Goal: Navigation & Orientation: Find specific page/section

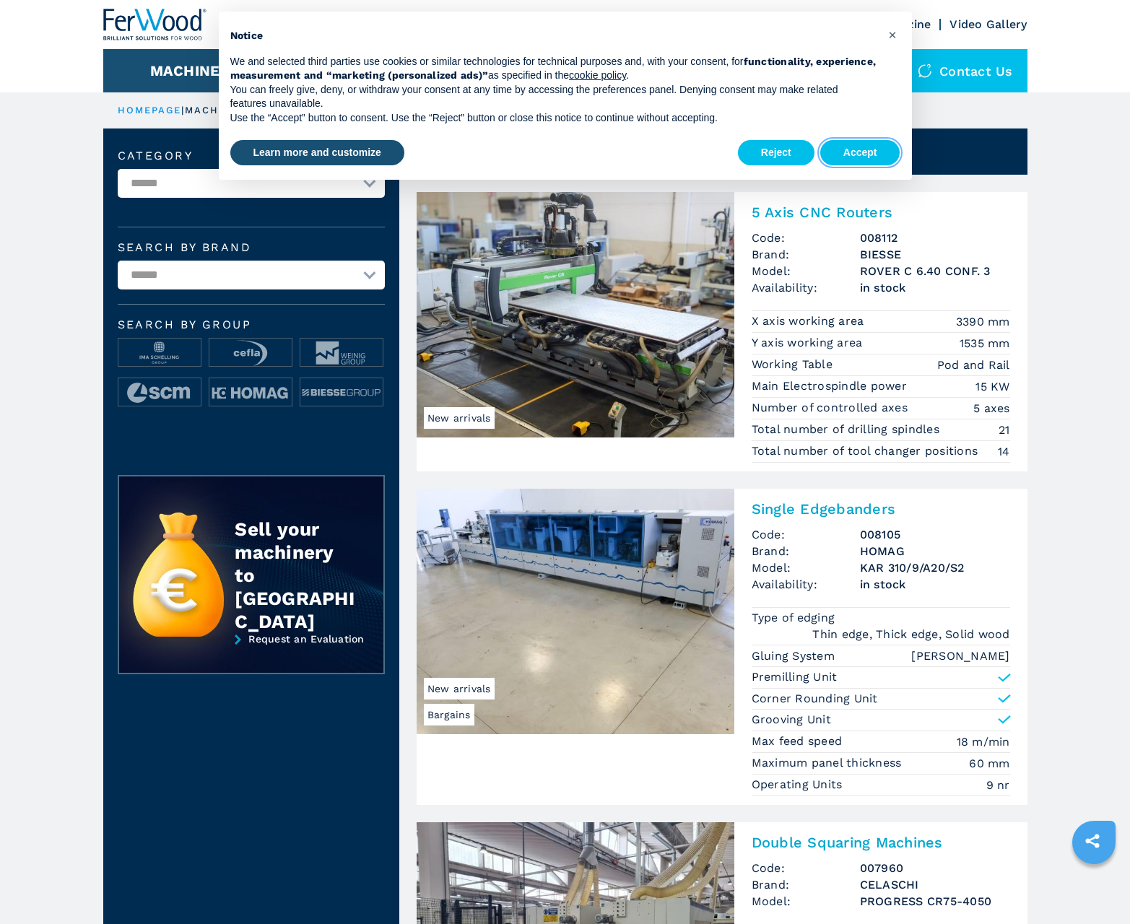
click at [860, 152] on button "Accept" at bounding box center [860, 153] width 80 height 26
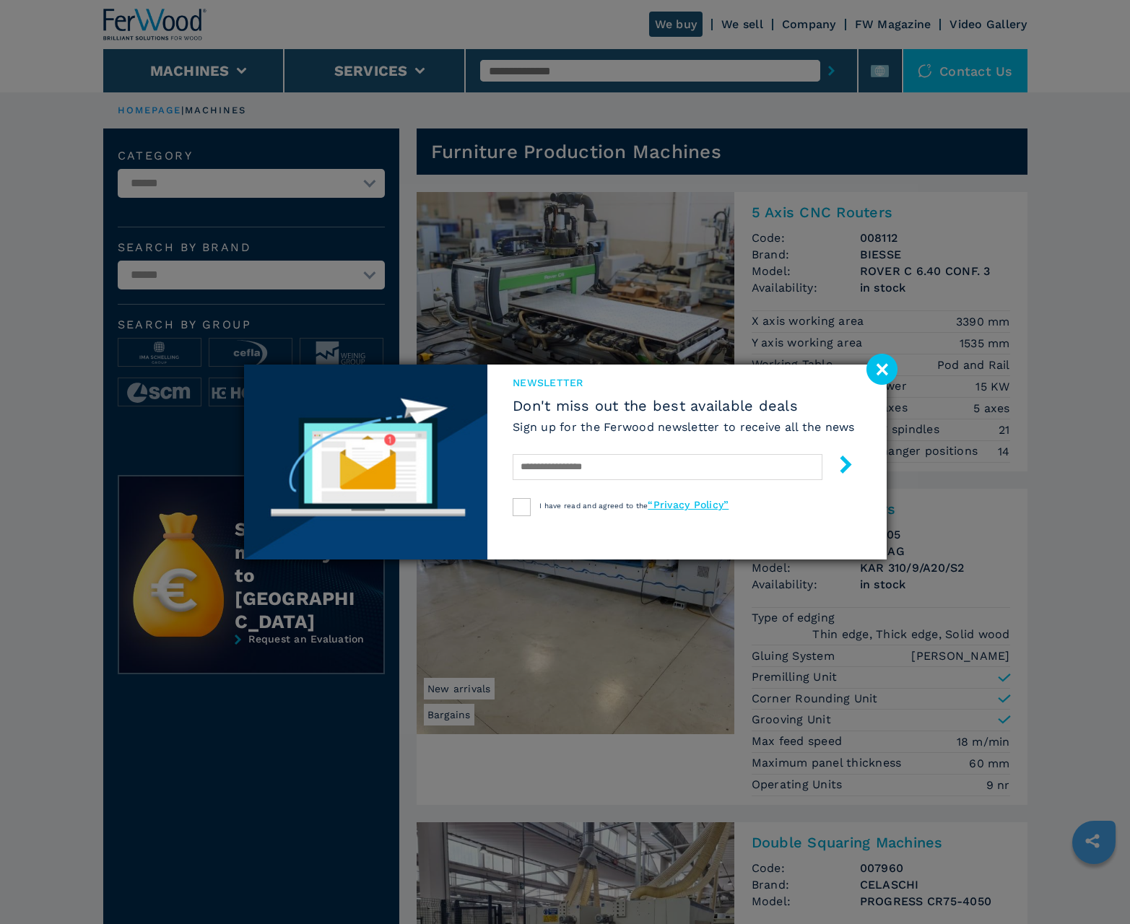
scroll to position [1444, 0]
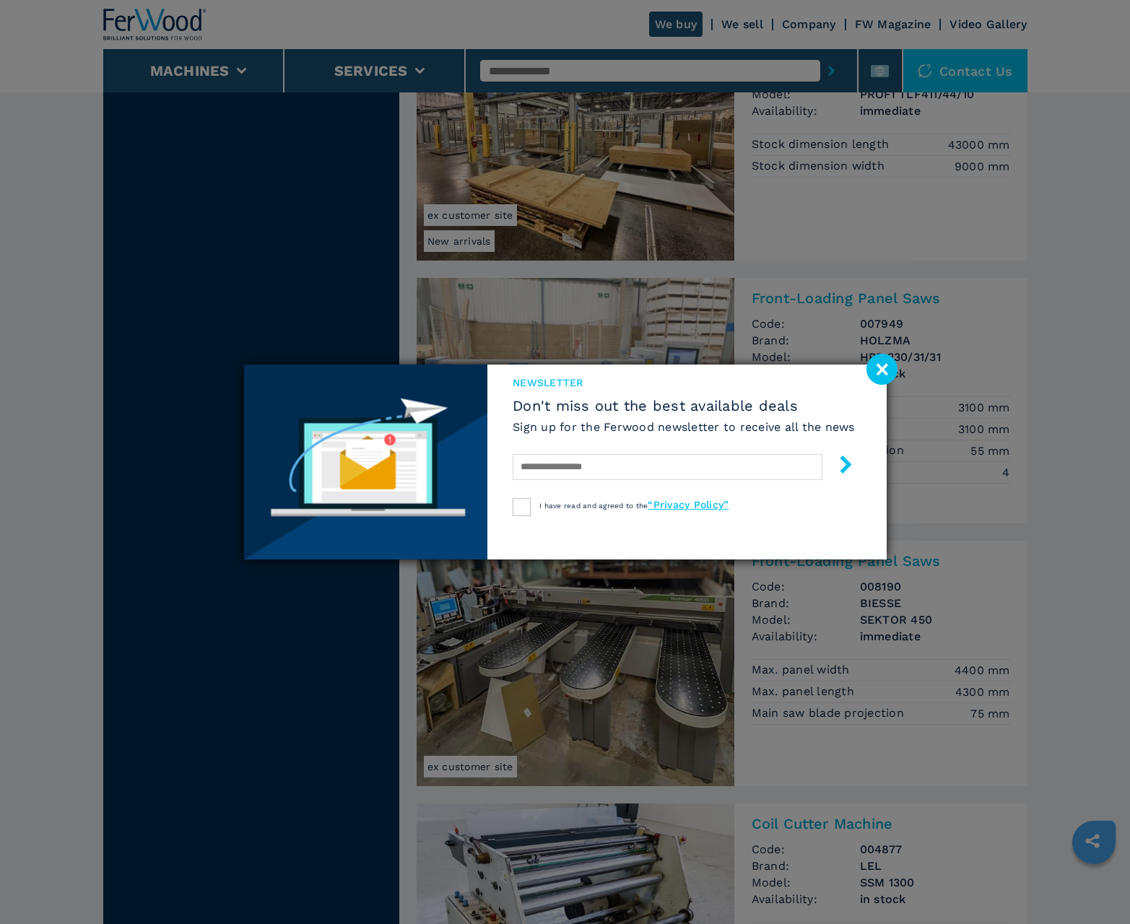
click at [881, 369] on image at bounding box center [881, 369] width 31 height 31
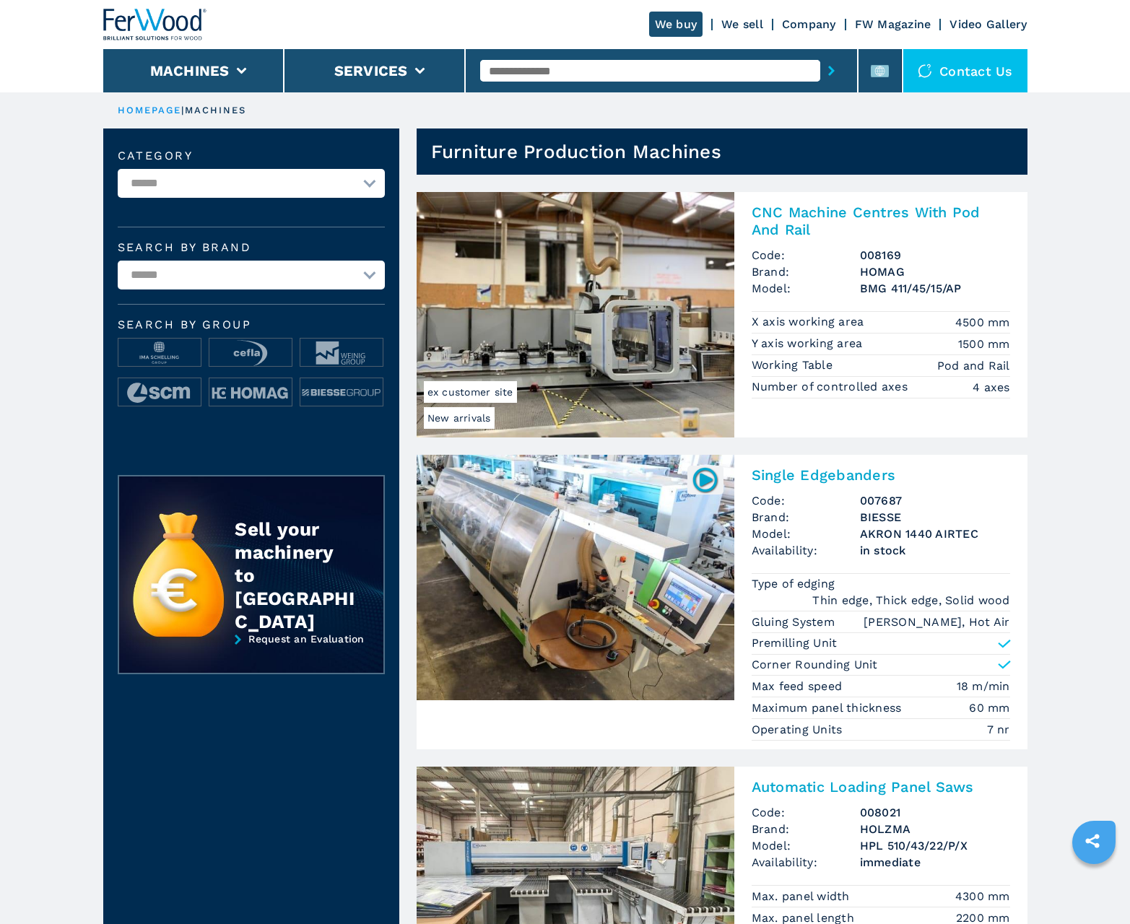
scroll to position [1444, 0]
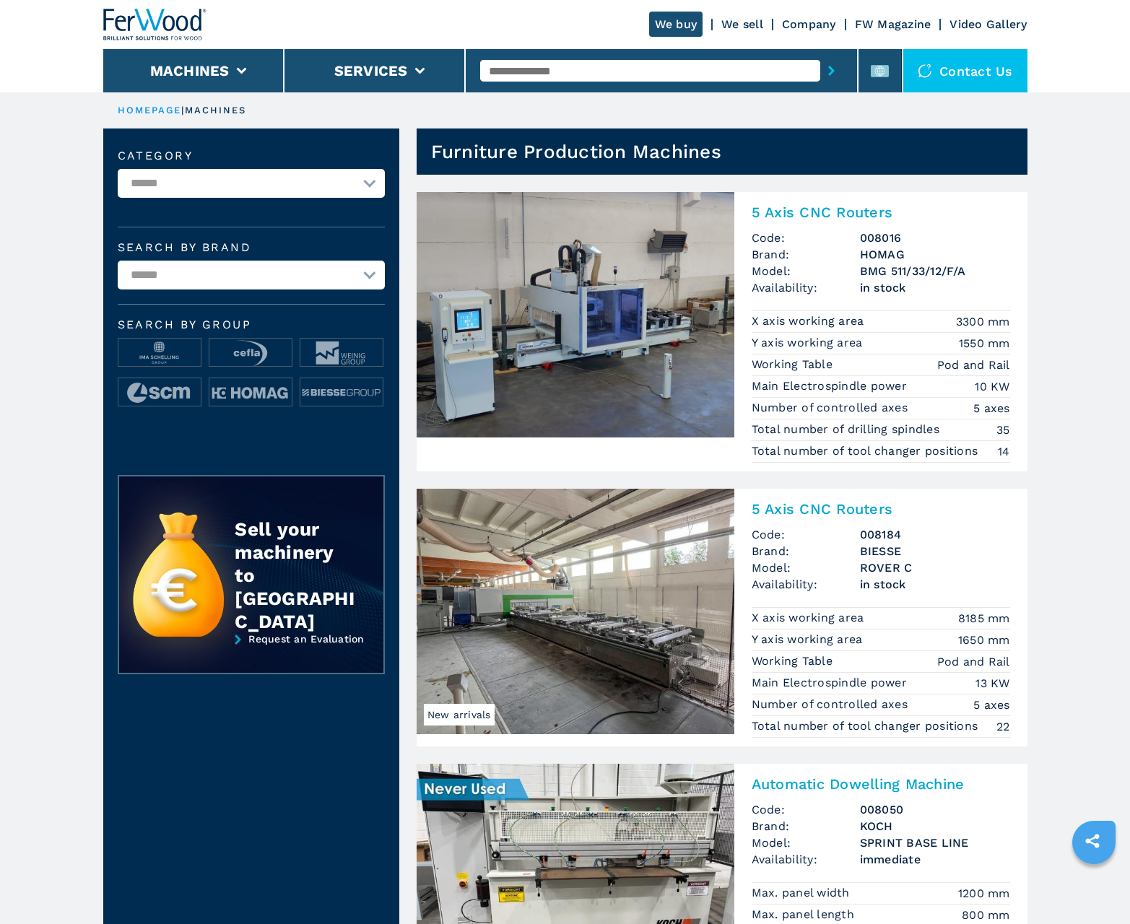
scroll to position [1444, 0]
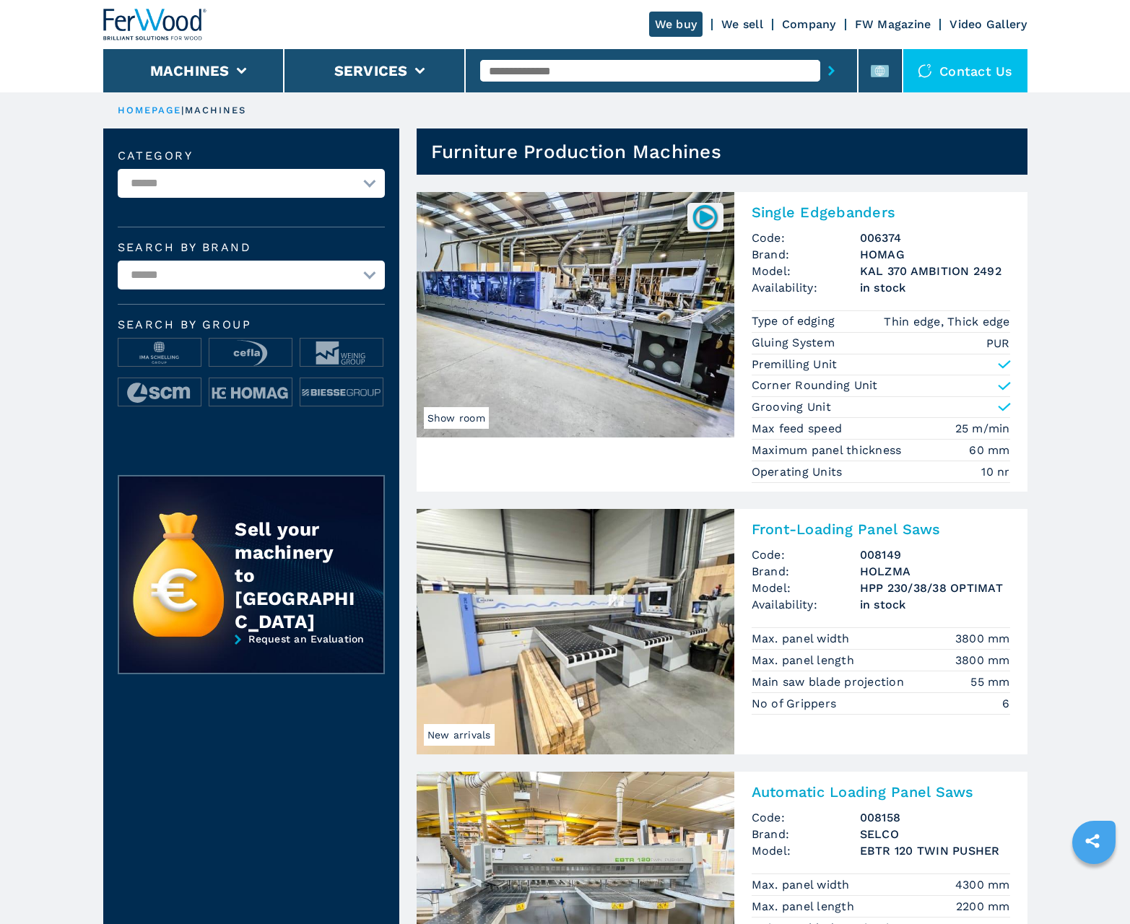
scroll to position [1444, 0]
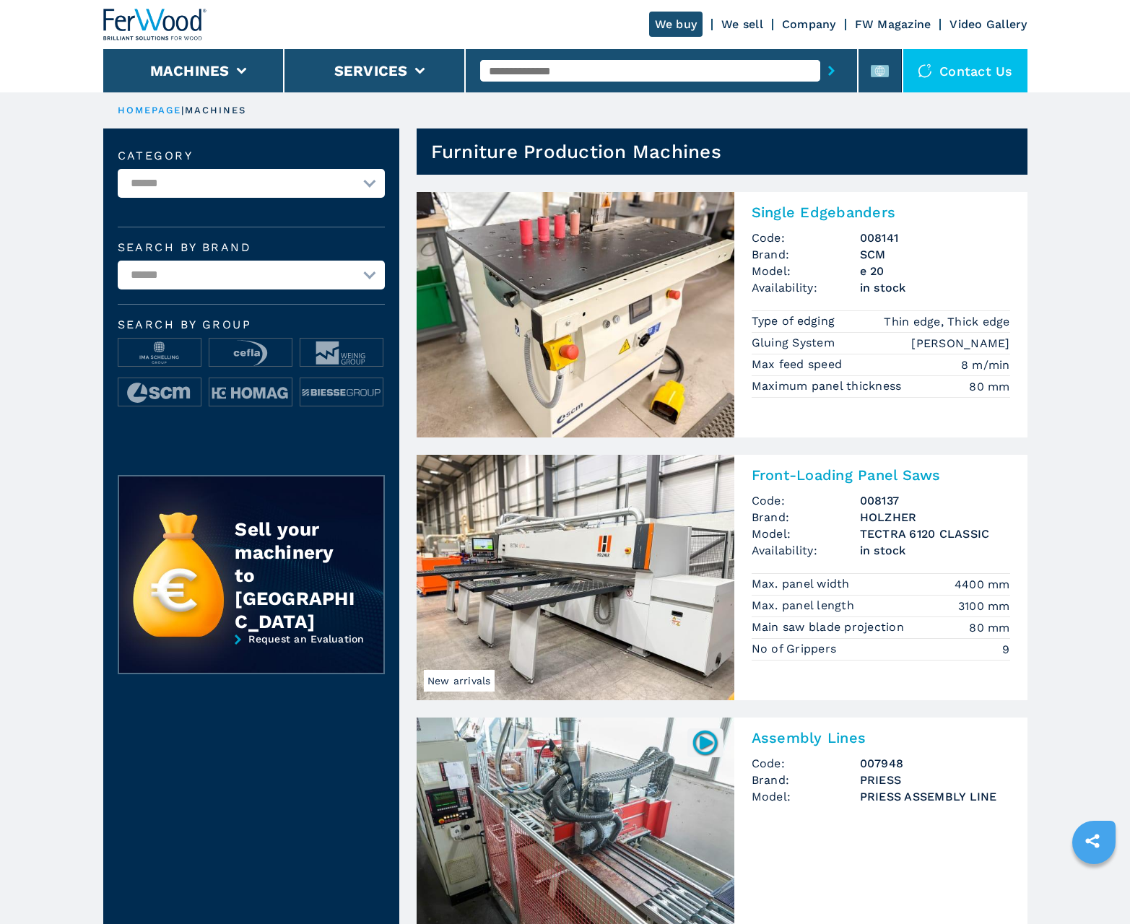
scroll to position [1444, 0]
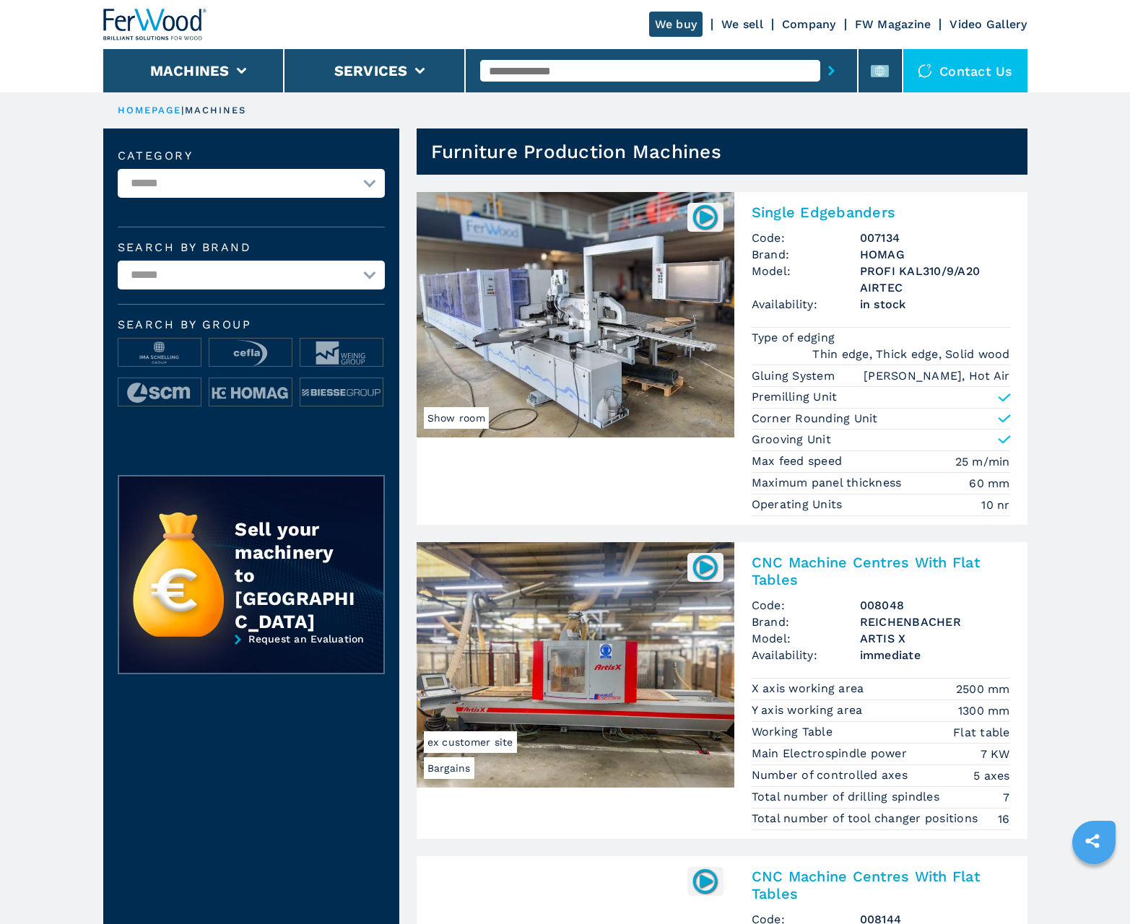
scroll to position [1444, 0]
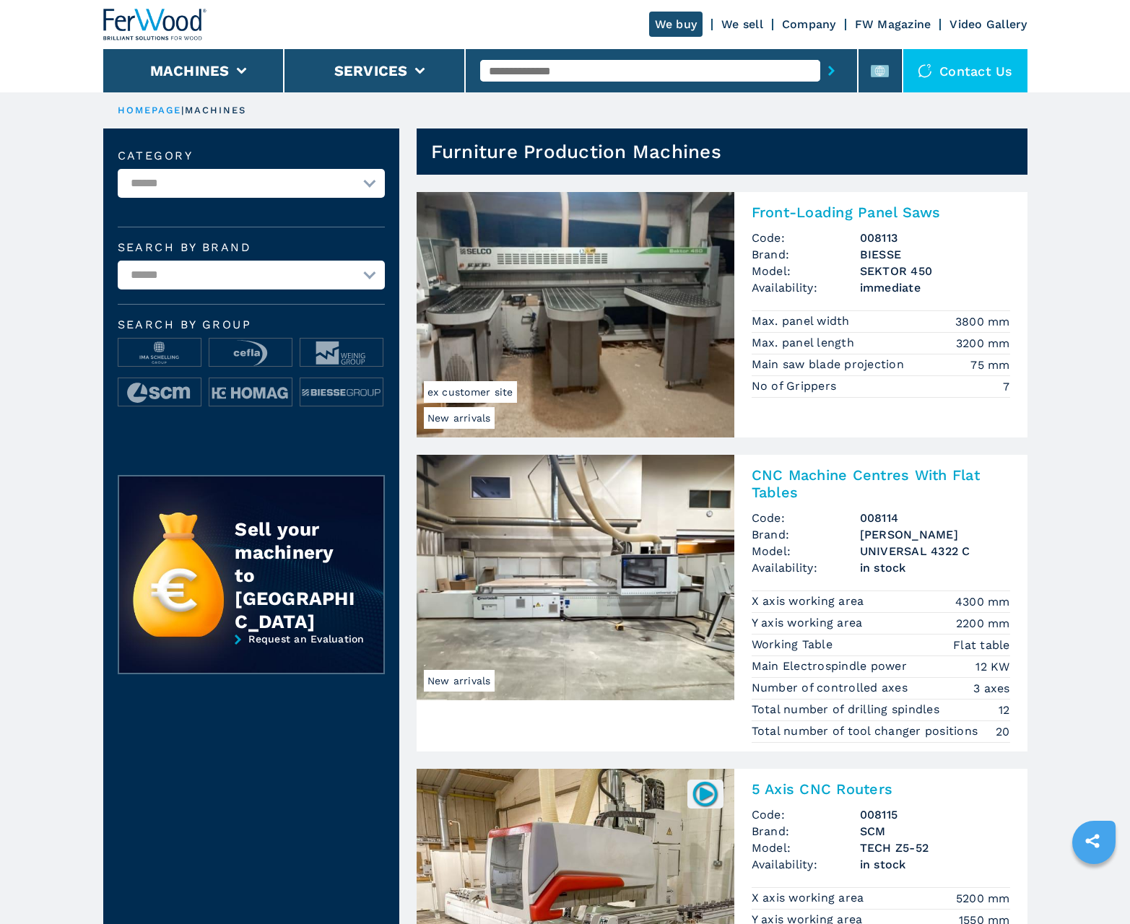
scroll to position [1444, 0]
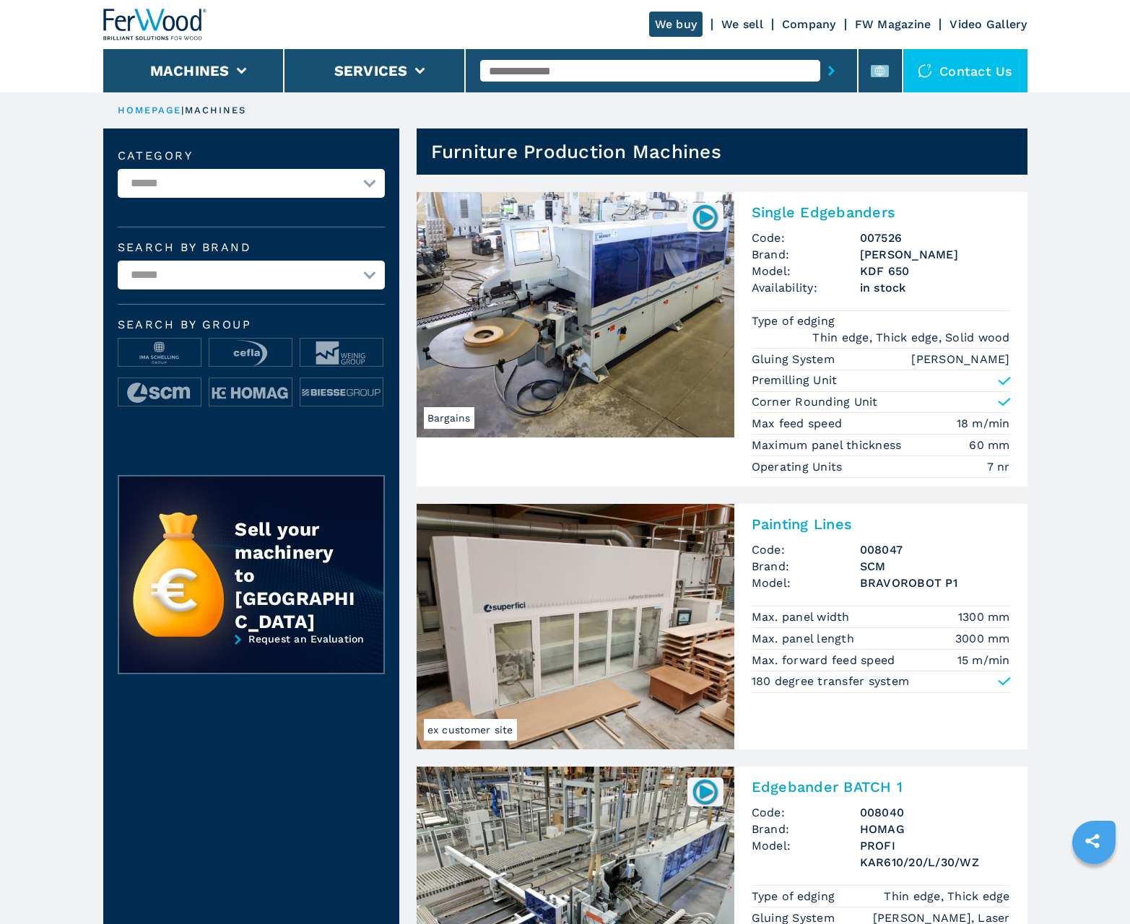
scroll to position [1444, 0]
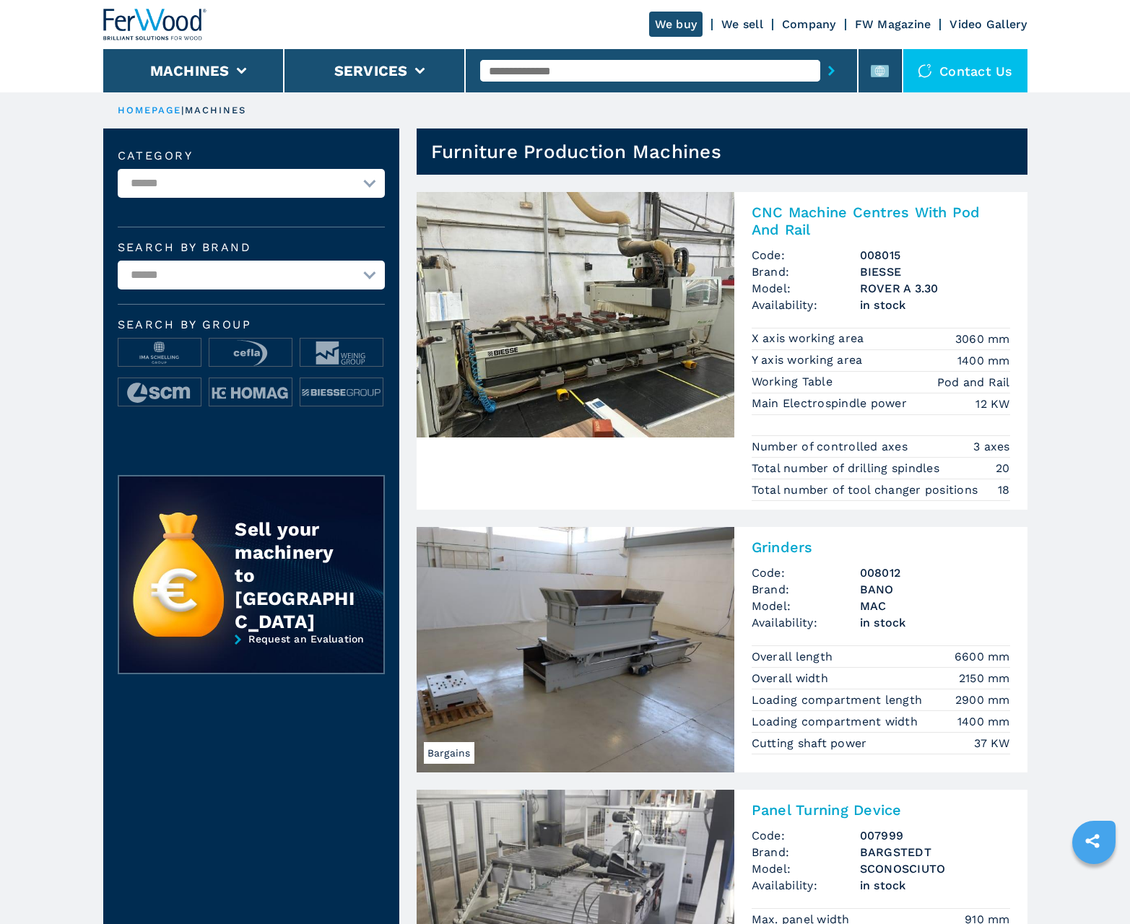
scroll to position [1444, 0]
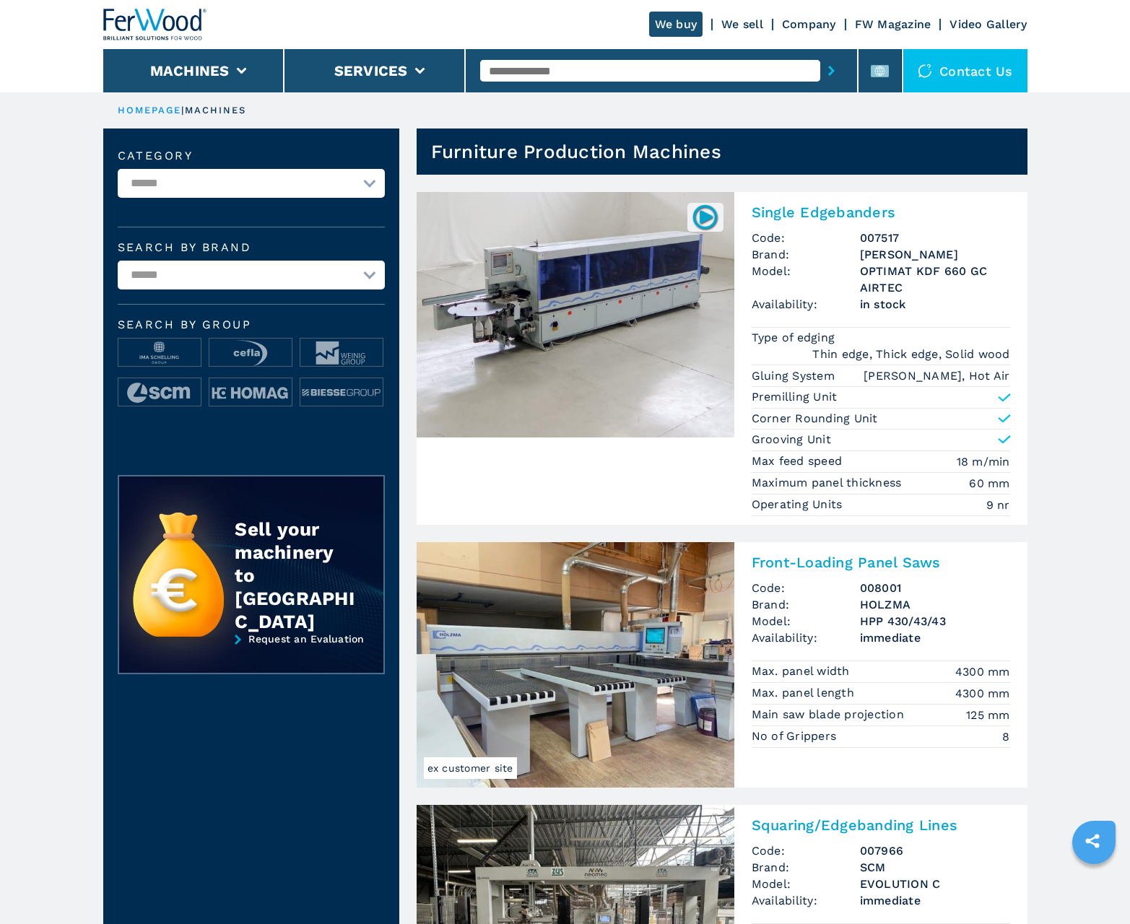
scroll to position [1444, 0]
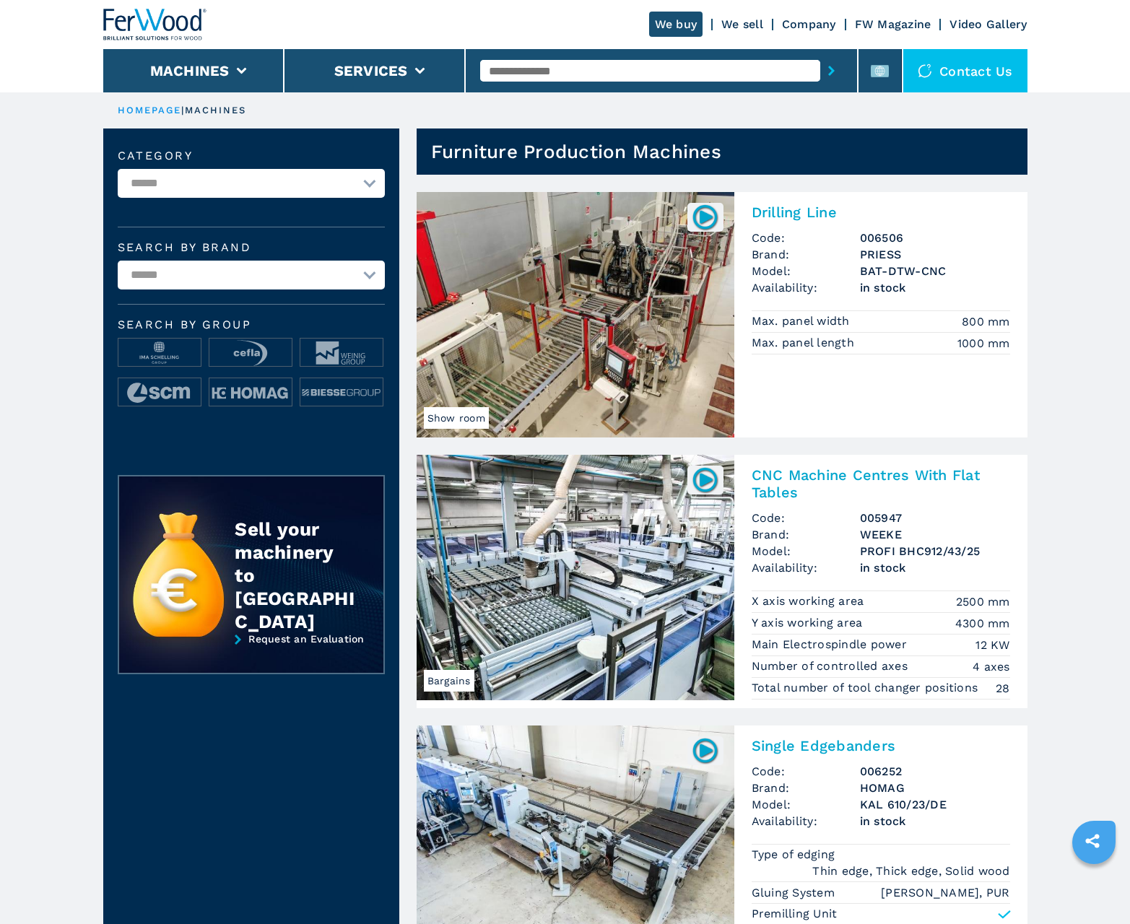
scroll to position [1444, 0]
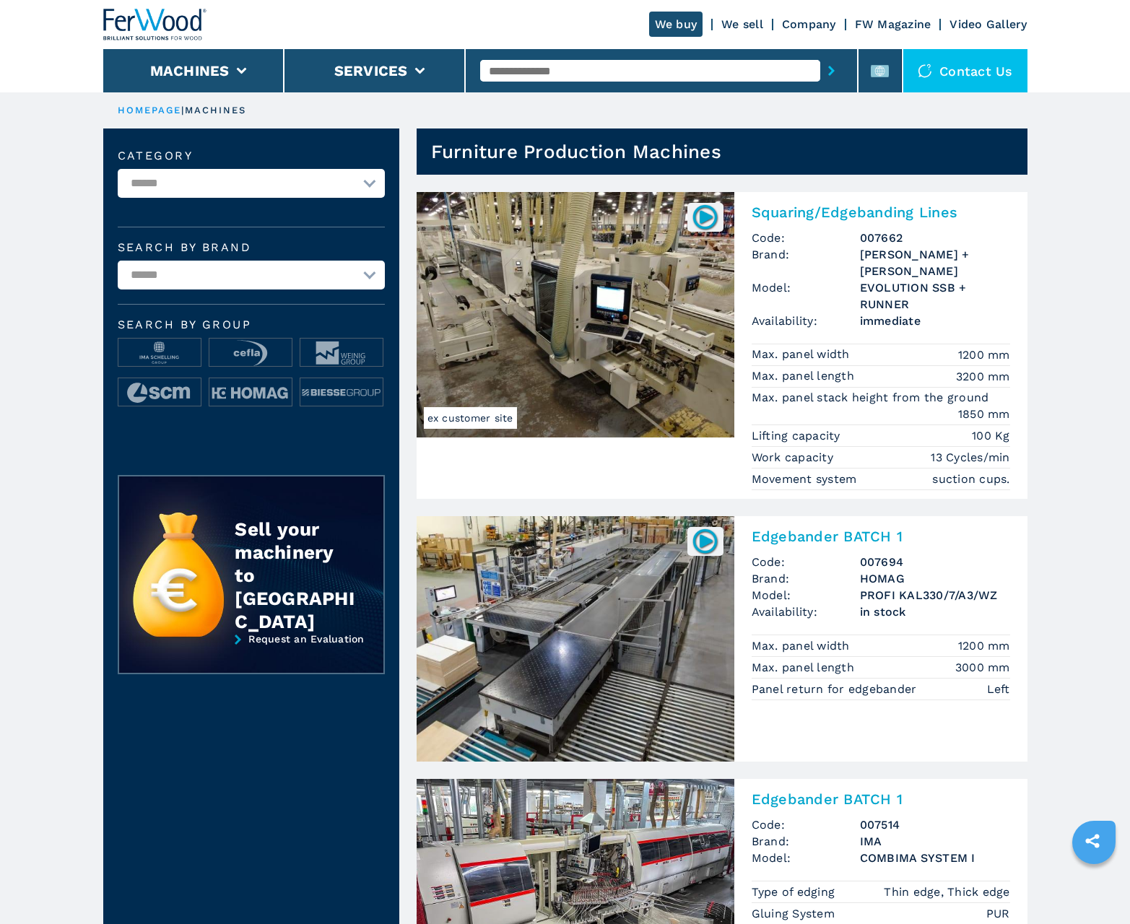
scroll to position [1444, 0]
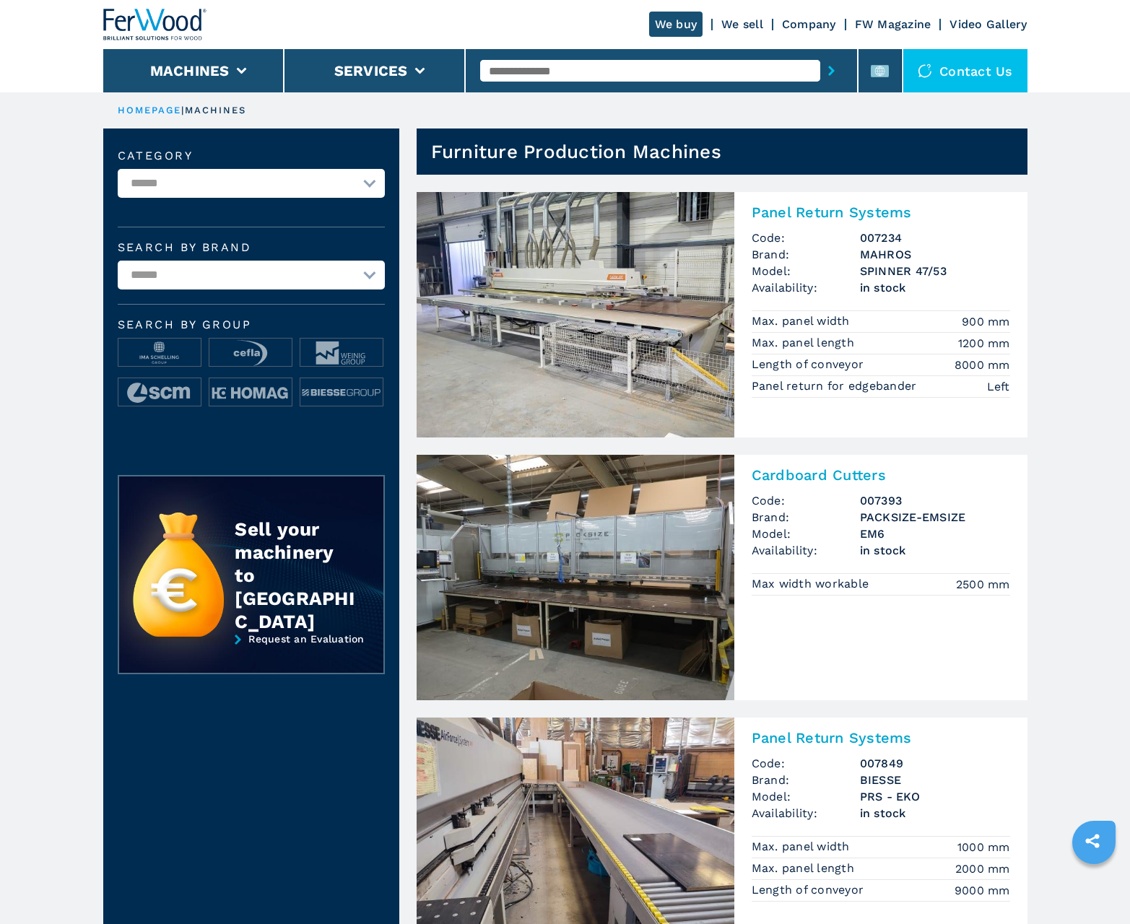
scroll to position [1444, 0]
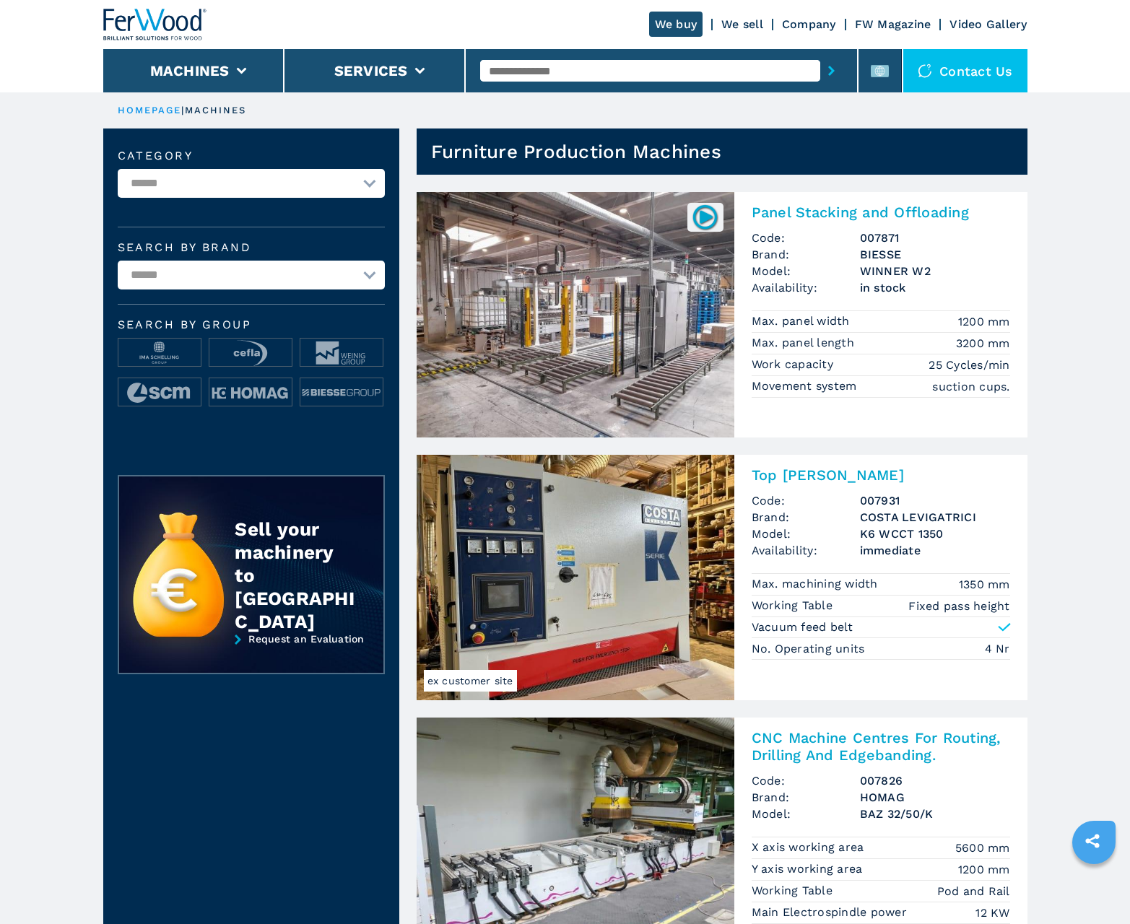
scroll to position [1444, 0]
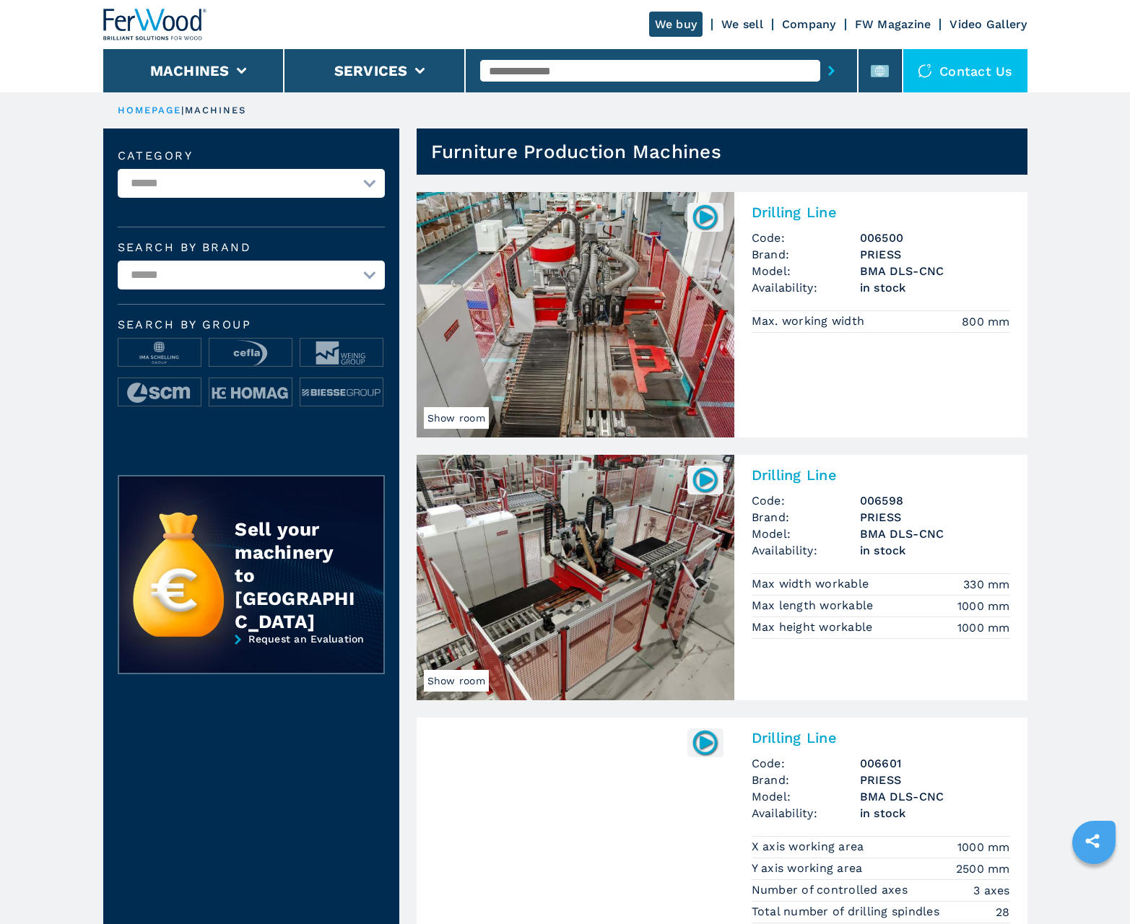
scroll to position [1444, 0]
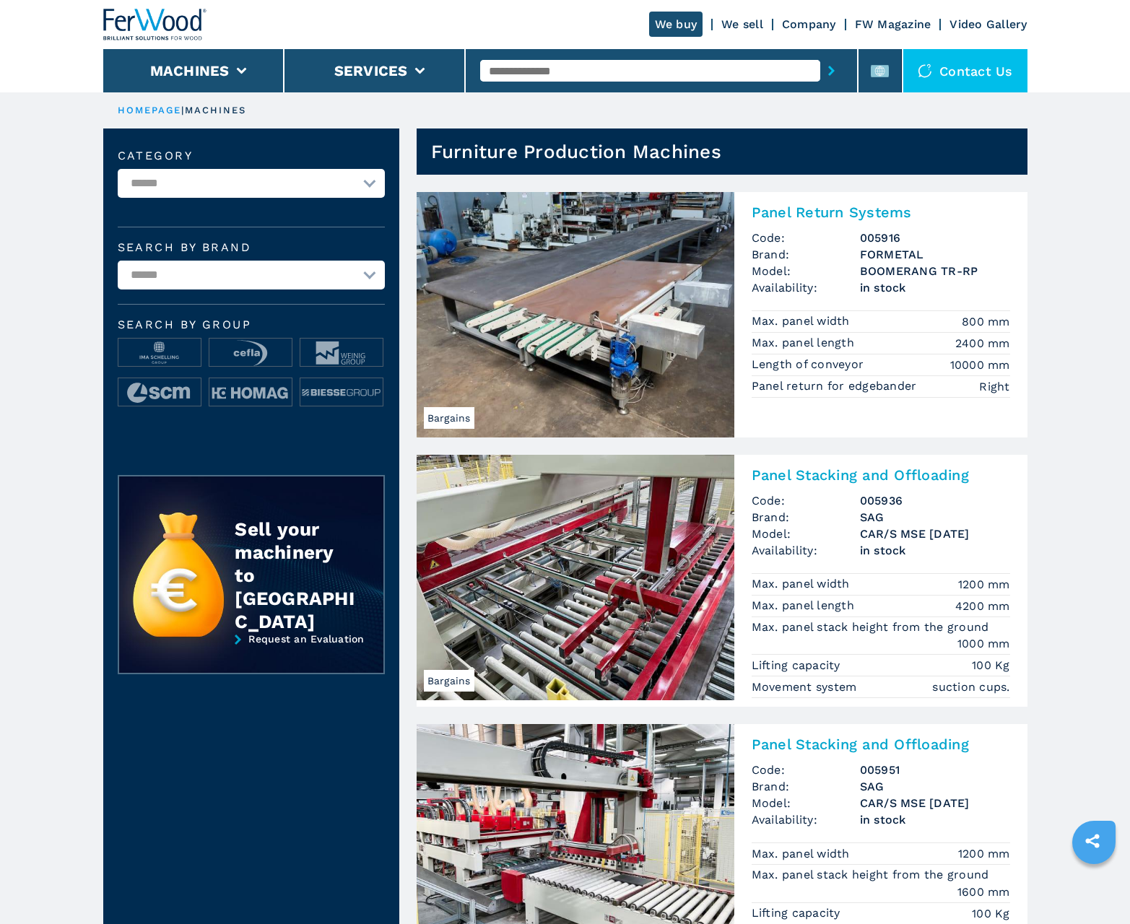
scroll to position [1444, 0]
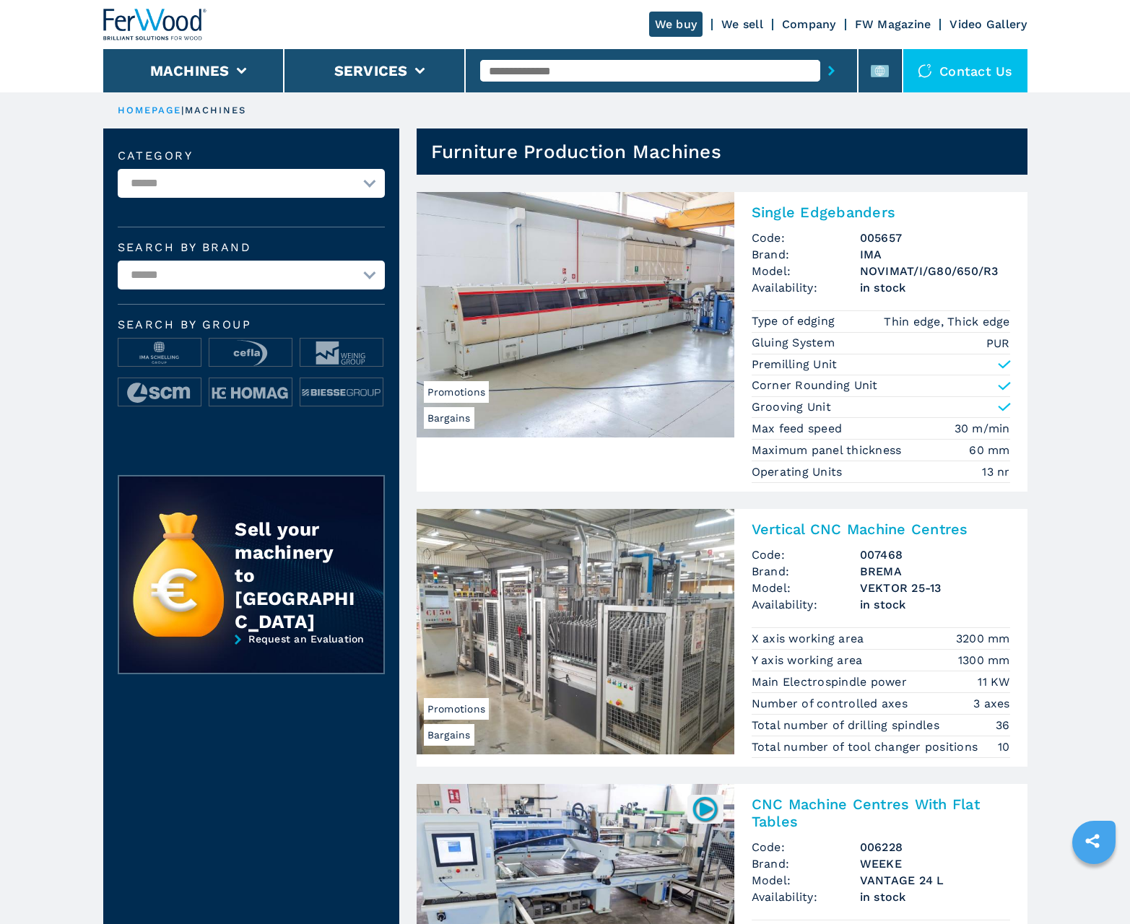
scroll to position [1444, 0]
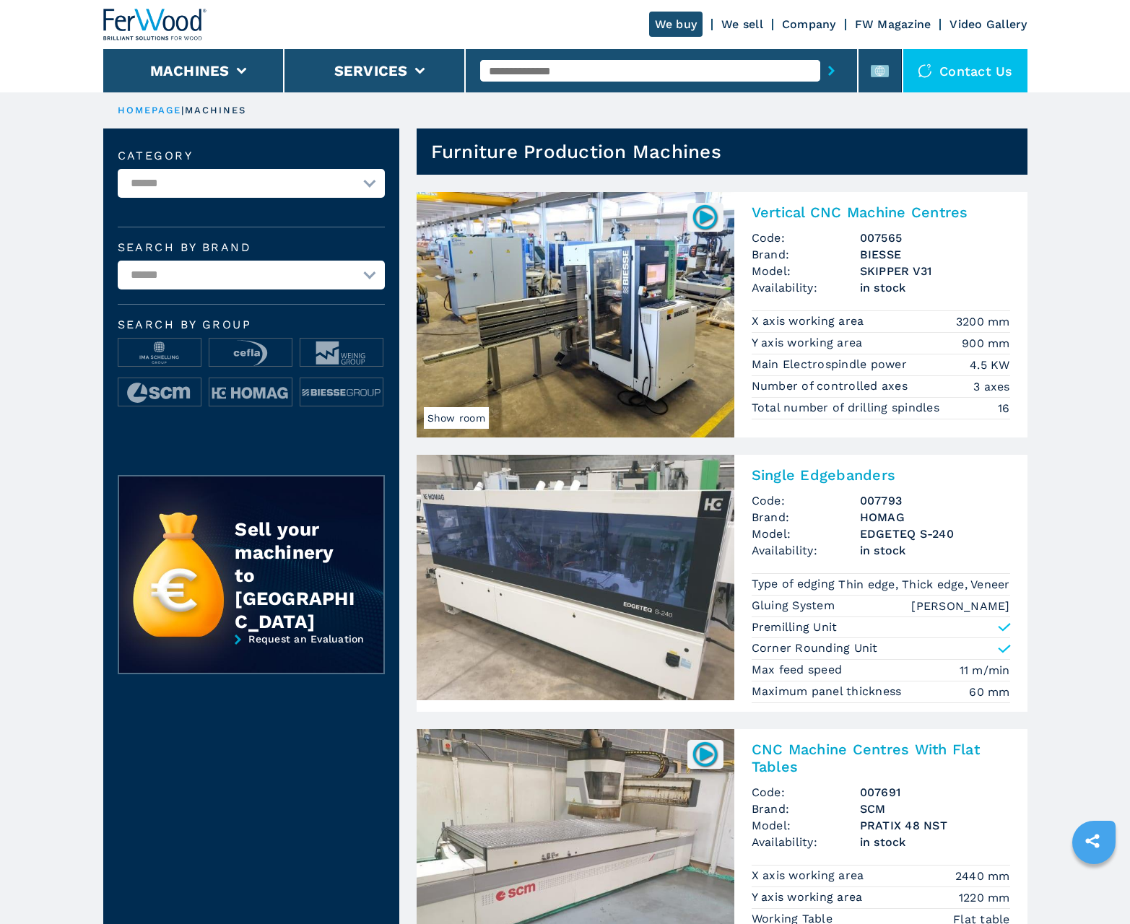
scroll to position [1444, 0]
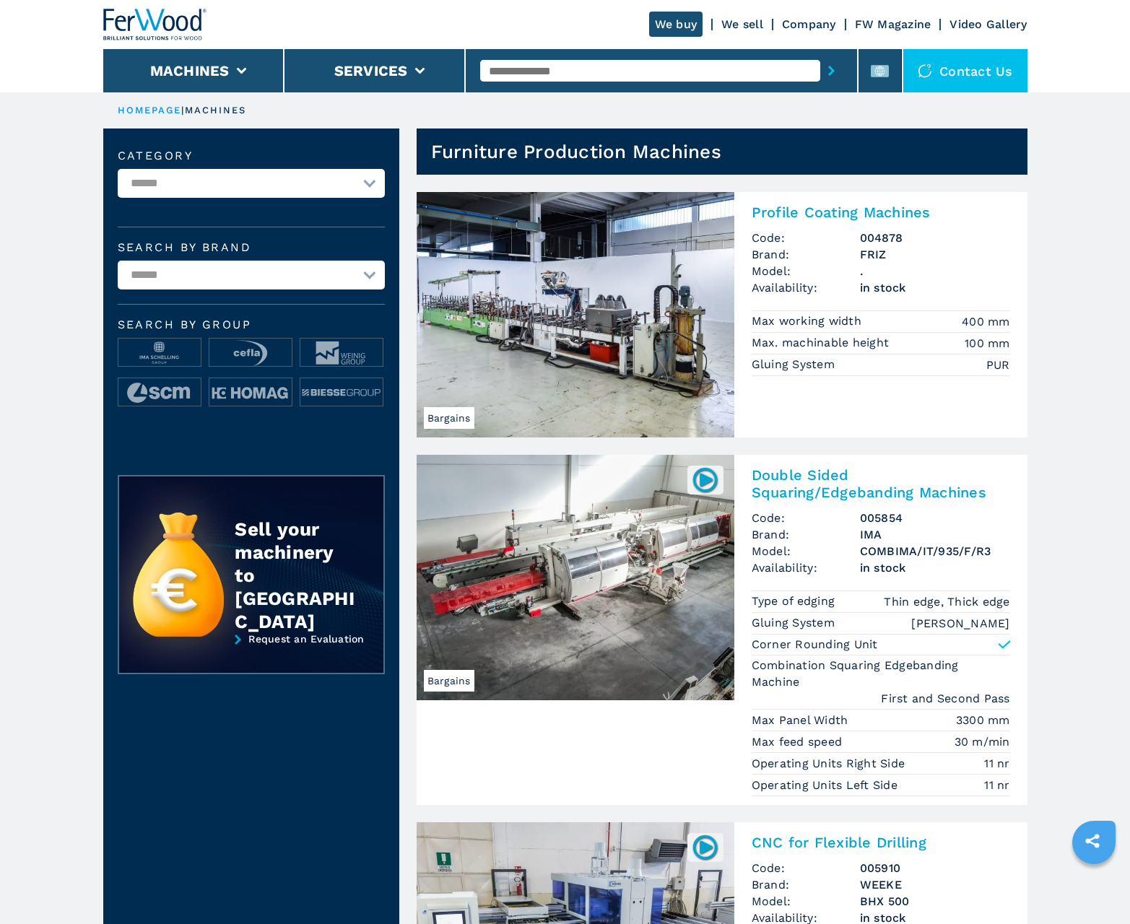
scroll to position [1444, 0]
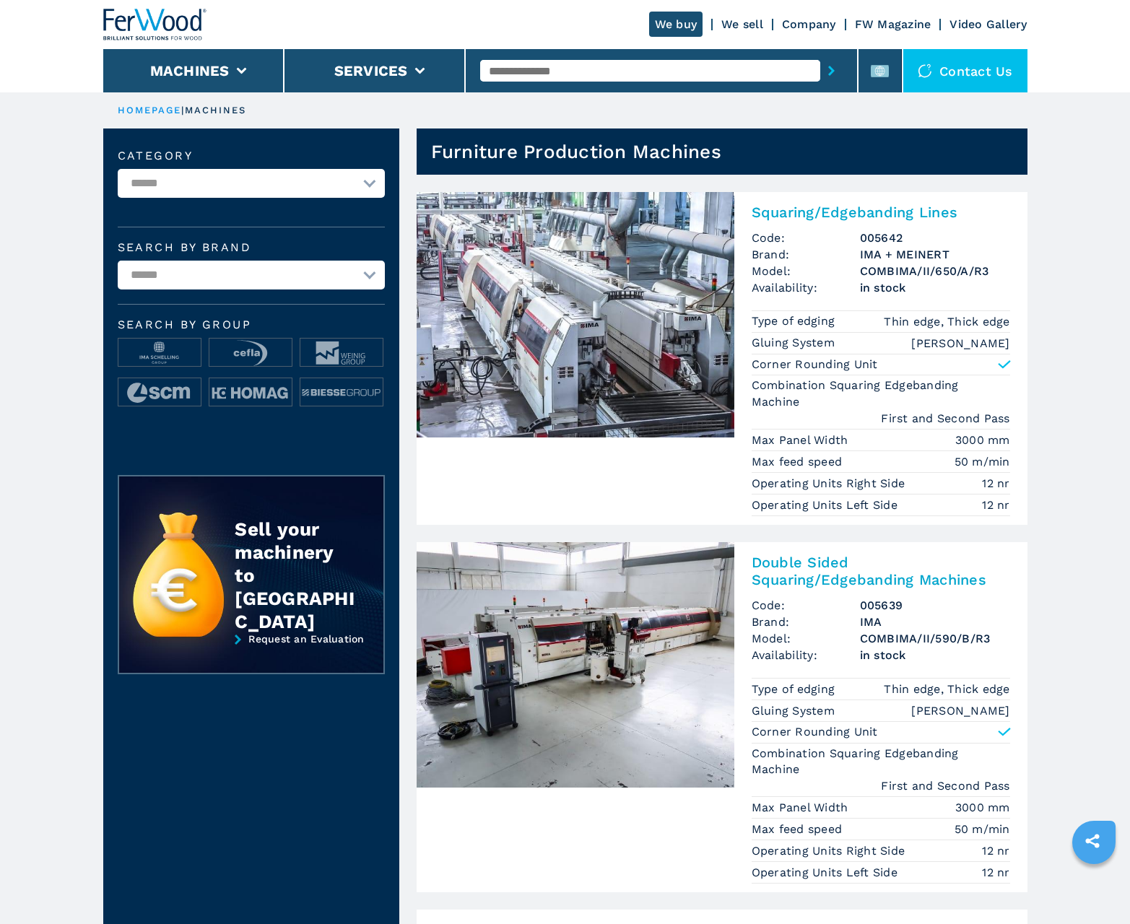
scroll to position [1444, 0]
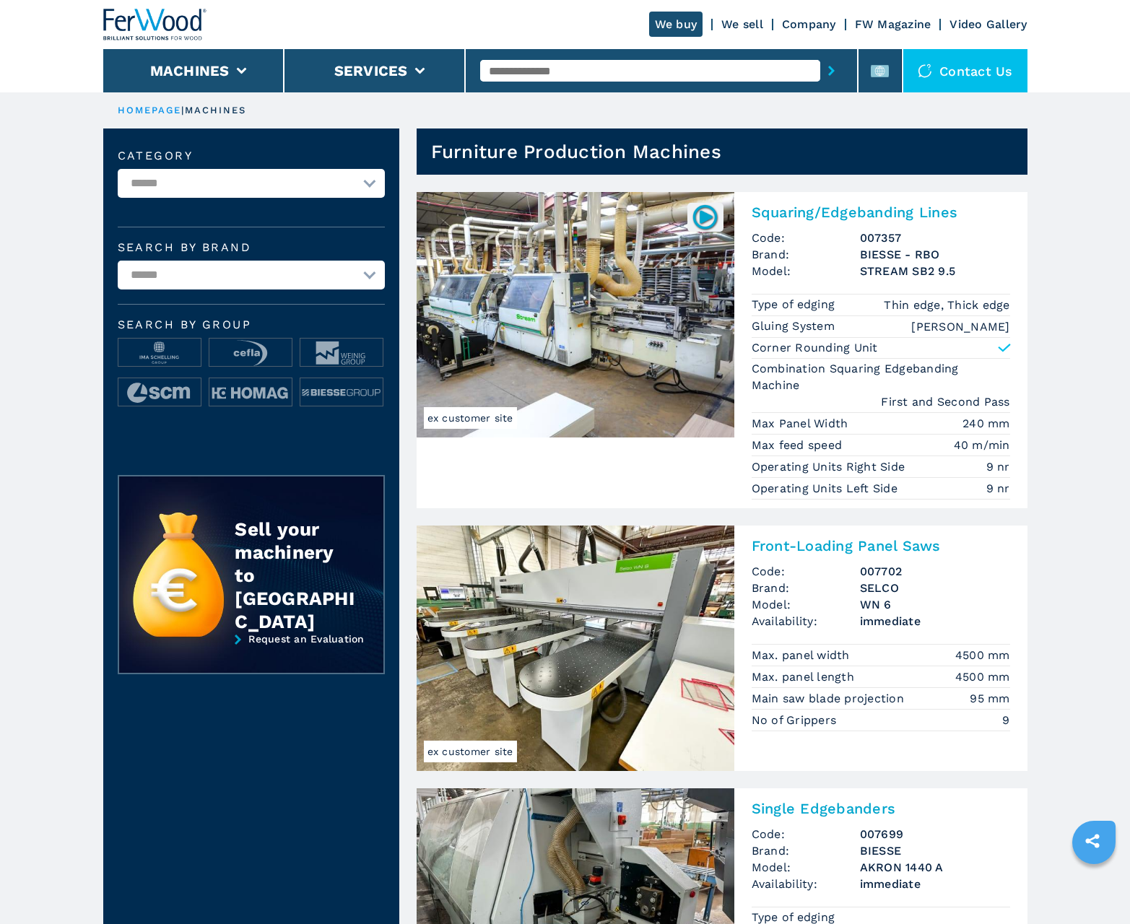
scroll to position [1444, 0]
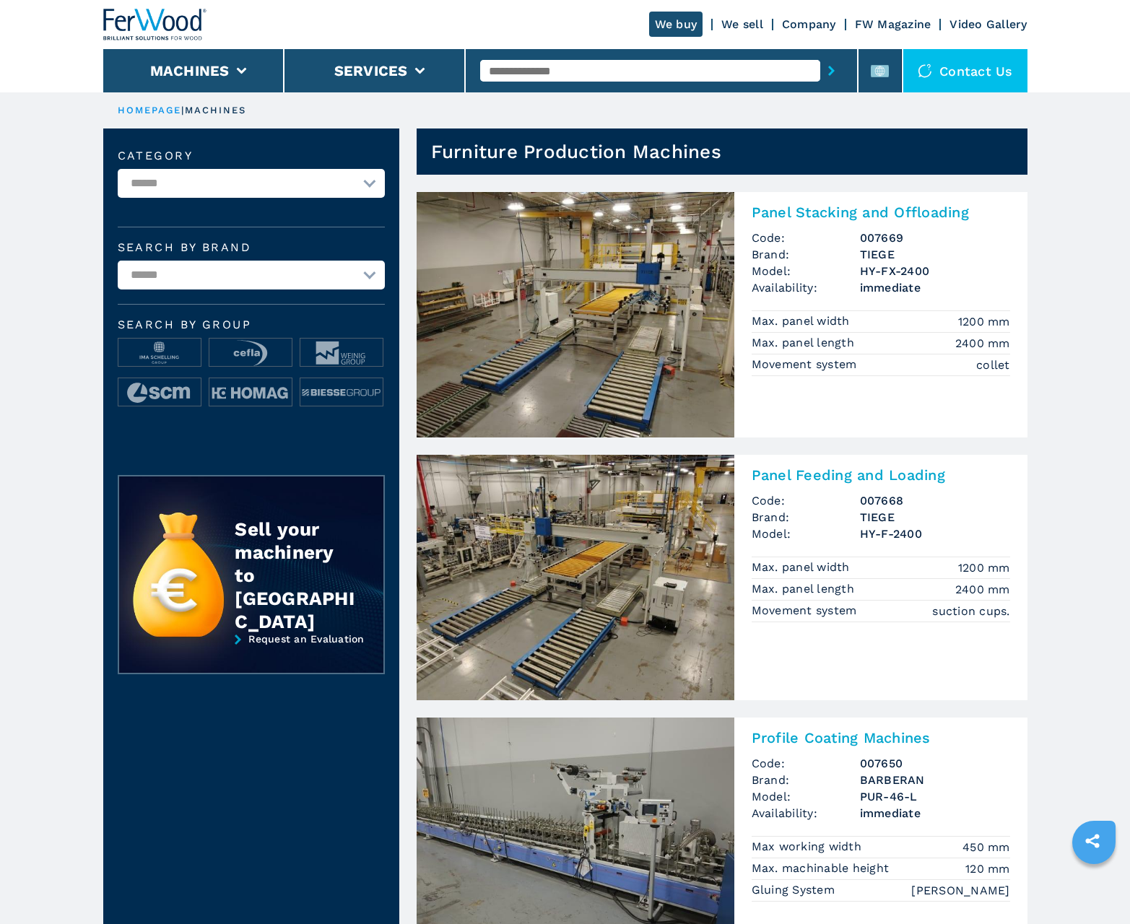
scroll to position [1444, 0]
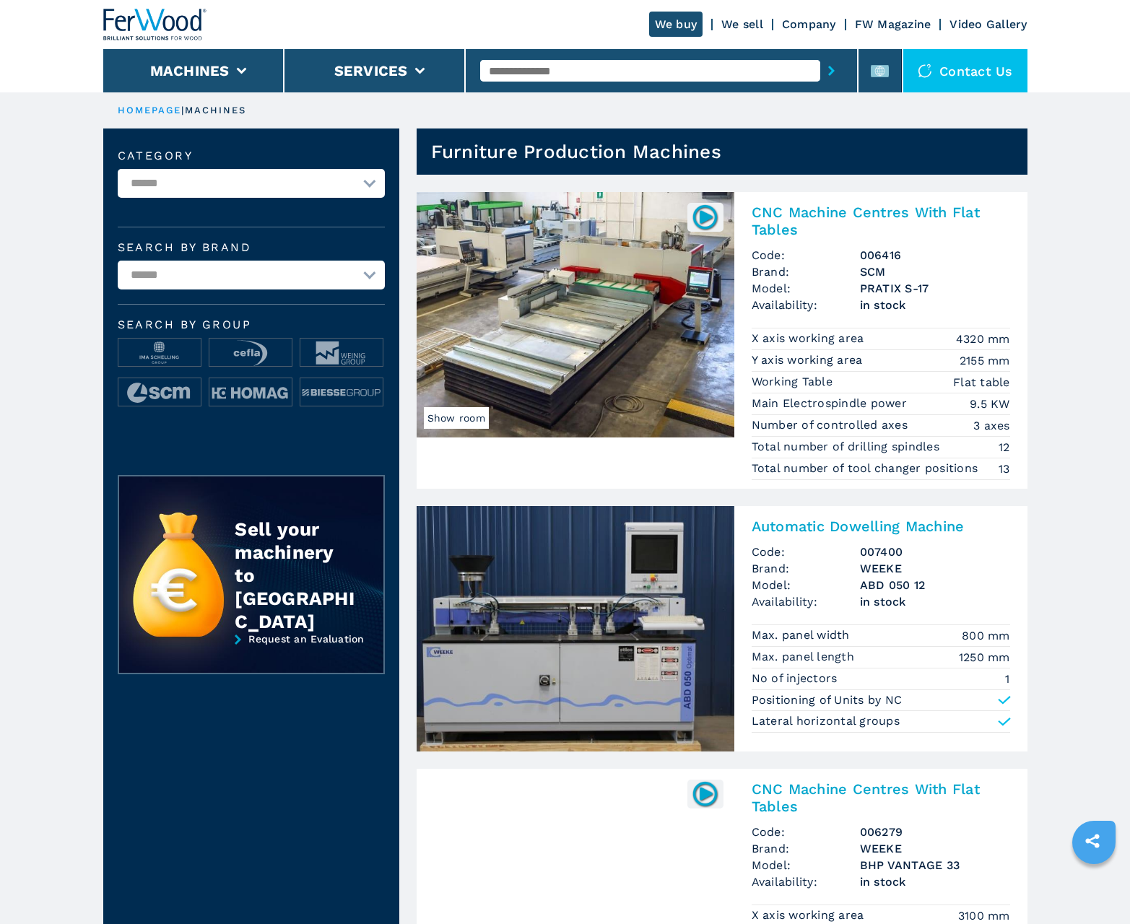
scroll to position [1444, 0]
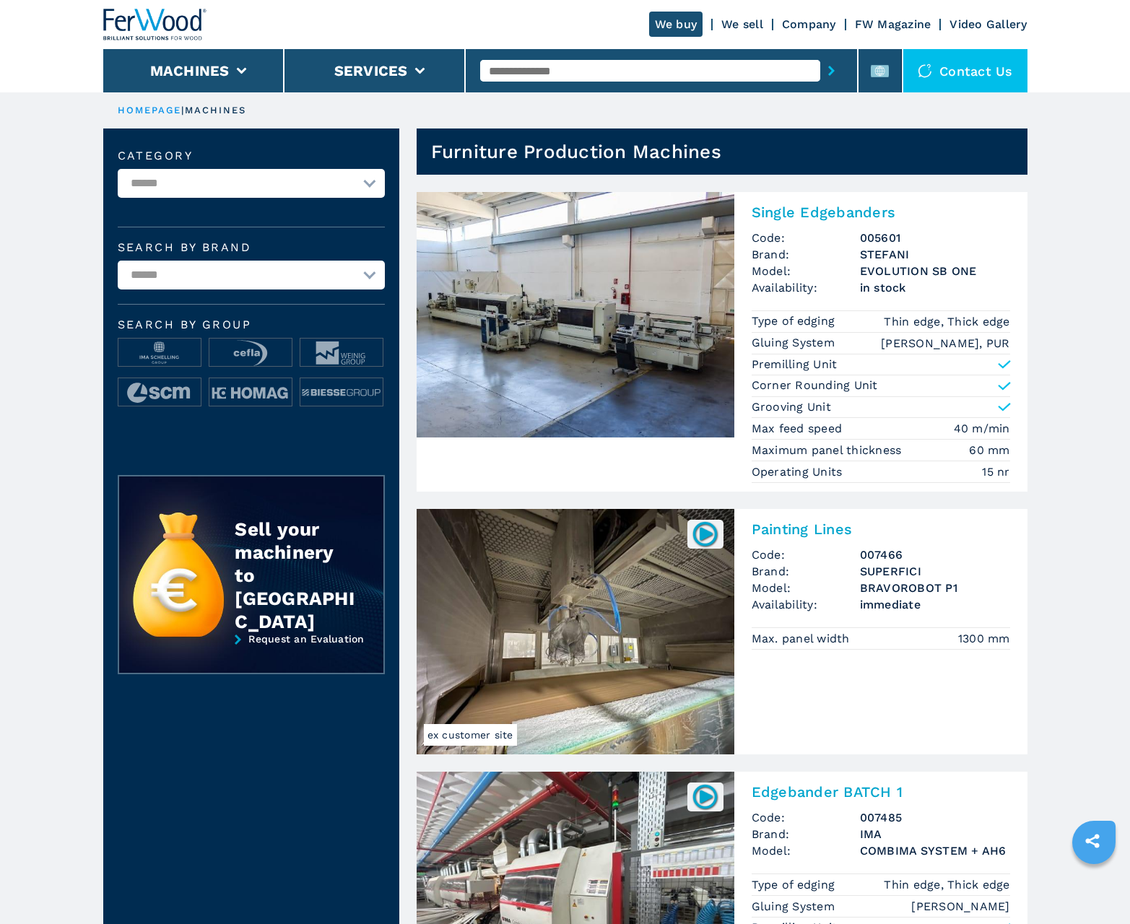
scroll to position [1444, 0]
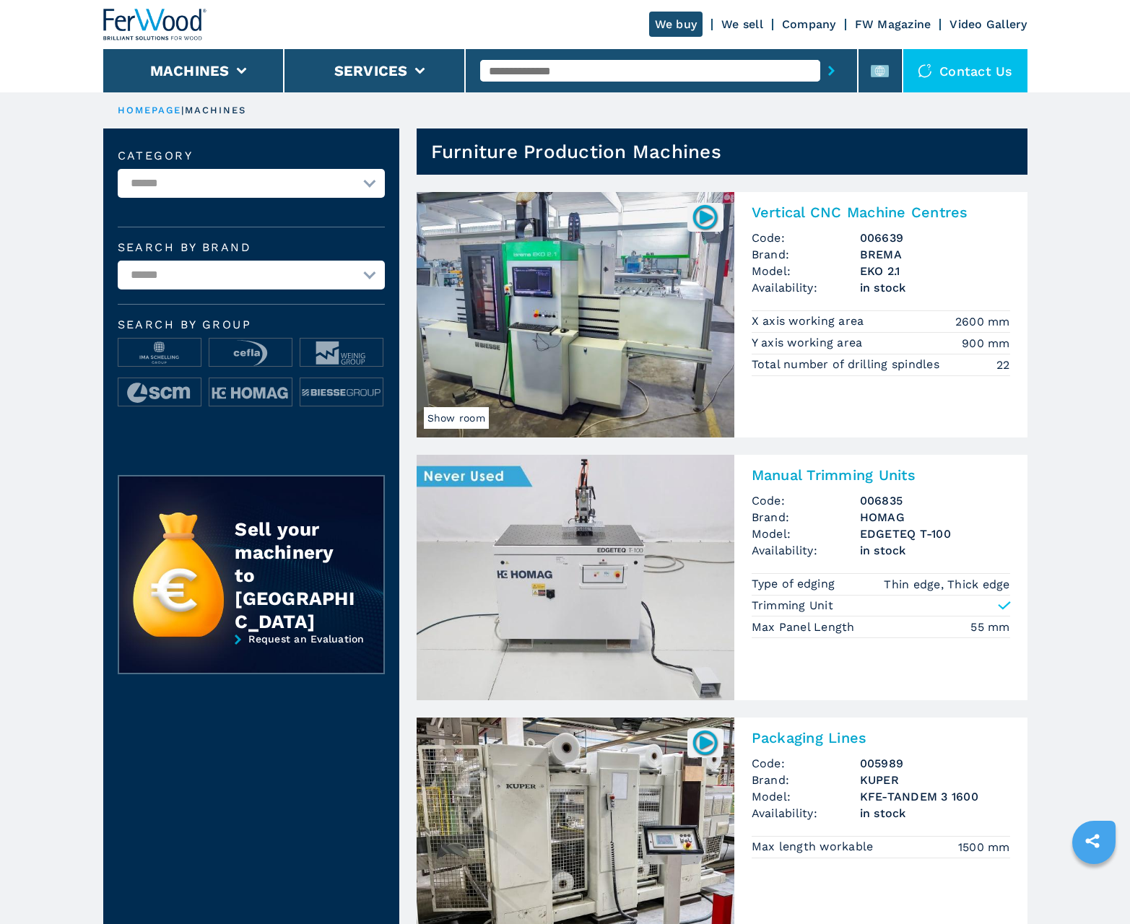
scroll to position [1444, 0]
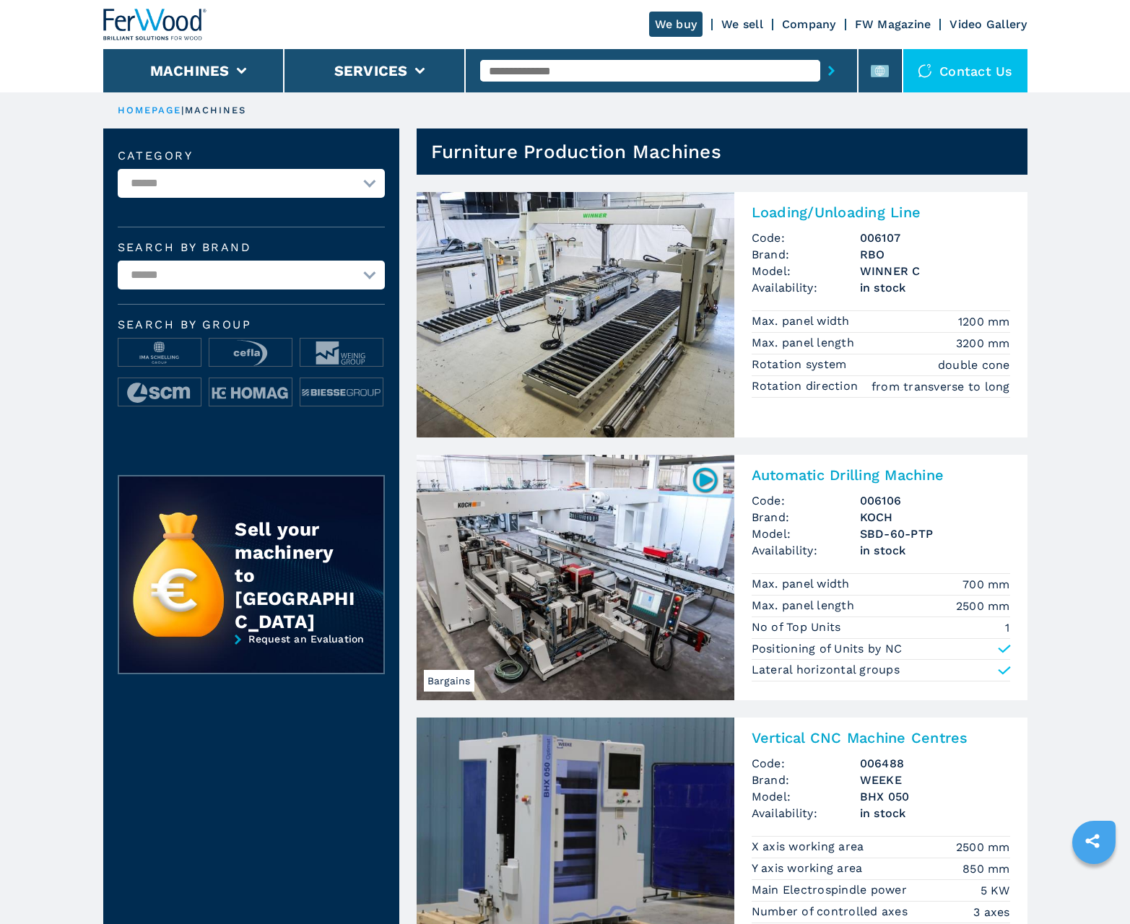
scroll to position [1444, 0]
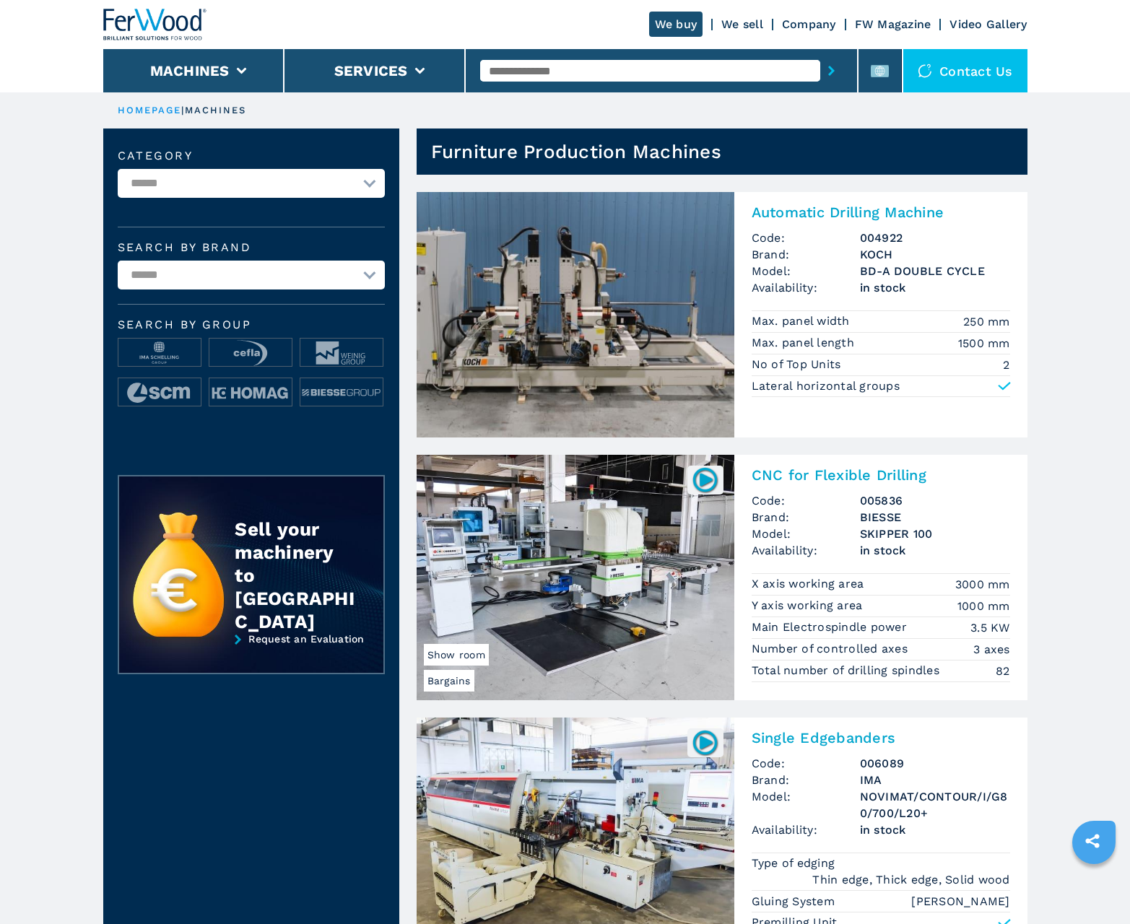
scroll to position [1444, 0]
